Goal: Transaction & Acquisition: Purchase product/service

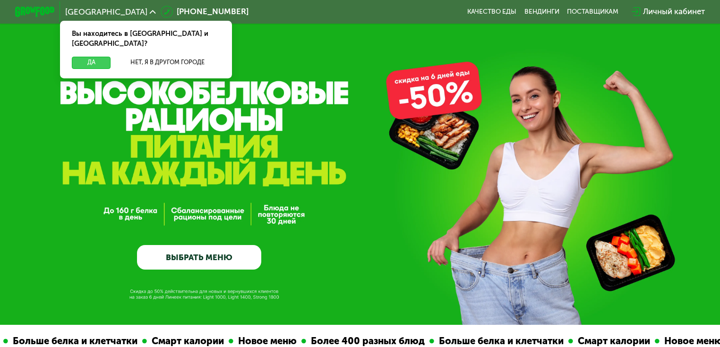
click at [90, 57] on button "Да" at bounding box center [91, 63] width 39 height 12
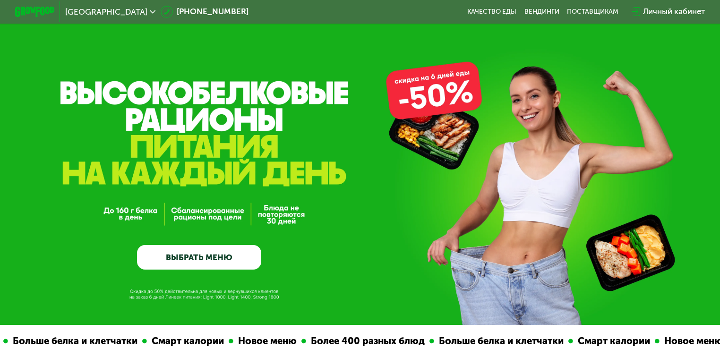
click at [639, 113] on div "GrowFood — доставка правильного питания ВЫБРАТЬ МЕНЮ" at bounding box center [360, 162] width 720 height 325
click at [216, 263] on link "ВЫБРАТЬ МЕНЮ" at bounding box center [199, 257] width 125 height 25
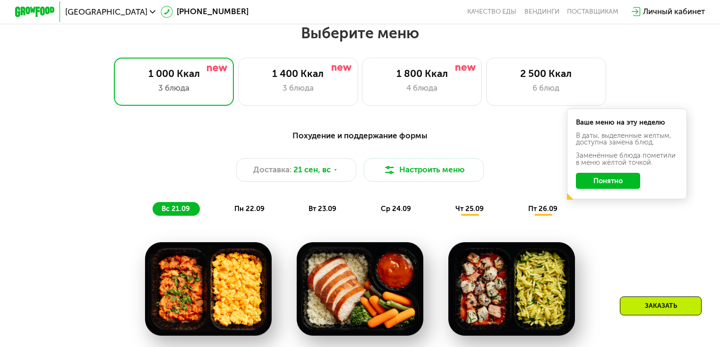
scroll to position [635, 0]
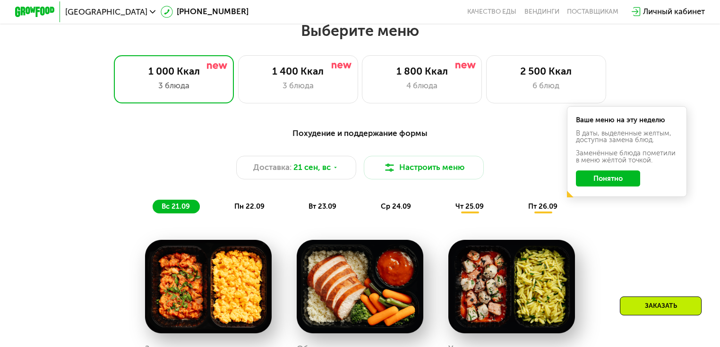
click at [604, 179] on button "Понятно" at bounding box center [608, 178] width 64 height 16
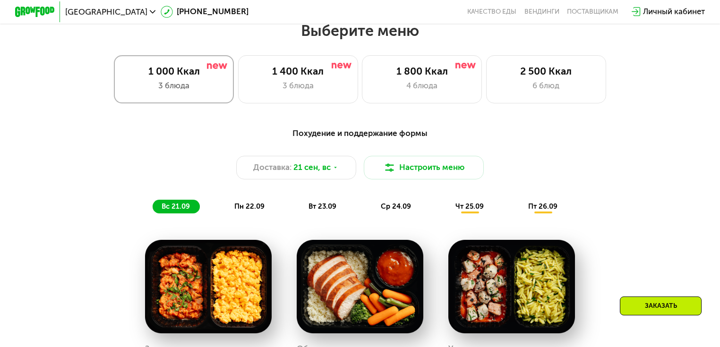
click at [170, 83] on div "3 блюда" at bounding box center [173, 86] width 99 height 12
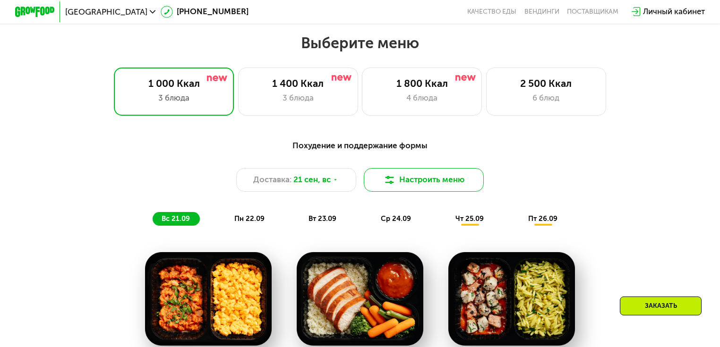
scroll to position [560, 0]
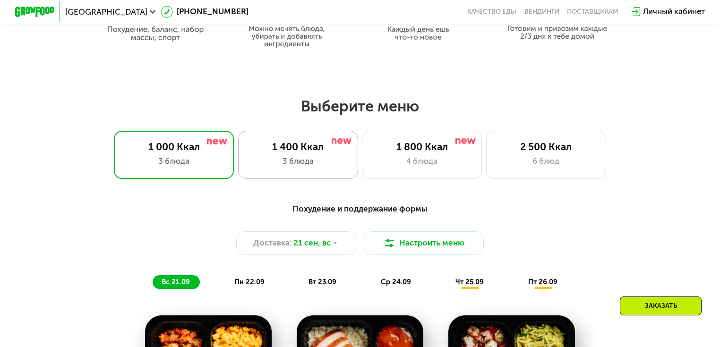
click at [304, 165] on div "3 блюда" at bounding box center [297, 161] width 99 height 12
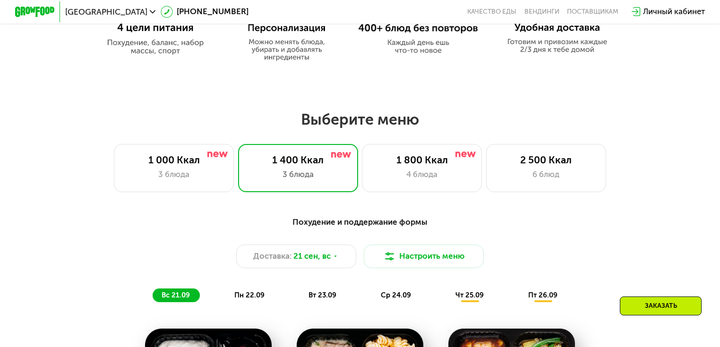
scroll to position [545, 0]
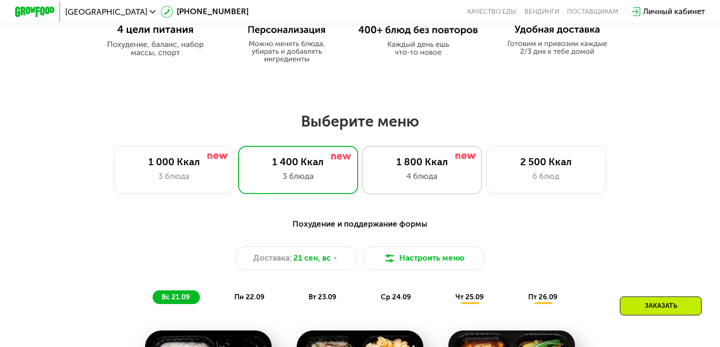
click at [425, 172] on div "4 блюда" at bounding box center [421, 176] width 99 height 12
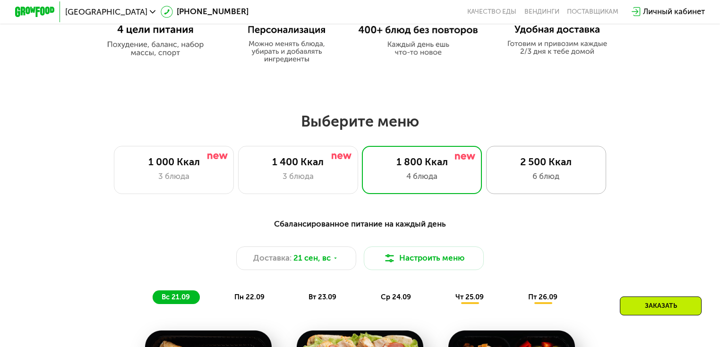
click at [551, 180] on div "6 блюд" at bounding box center [545, 176] width 99 height 12
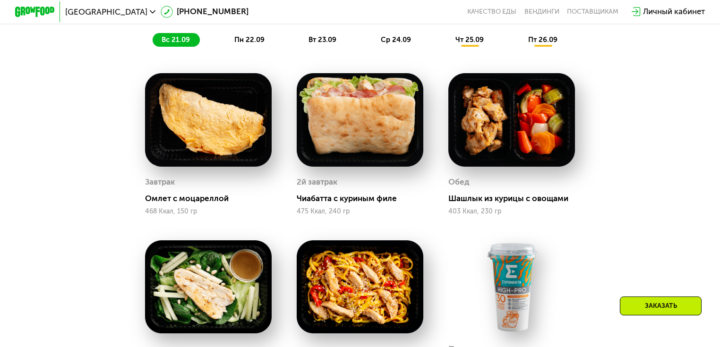
scroll to position [801, 0]
